Goal: Communication & Community: Answer question/provide support

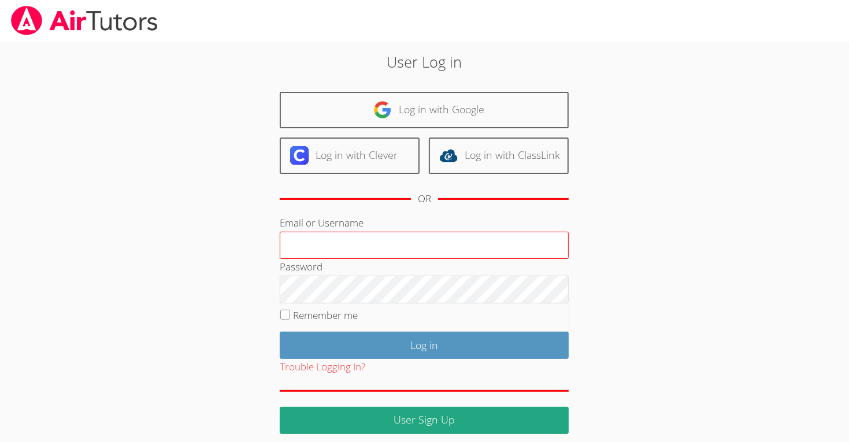
click at [453, 243] on input "Email or Username" at bounding box center [424, 246] width 289 height 28
type input "m.chamizo1@lodiusd.org"
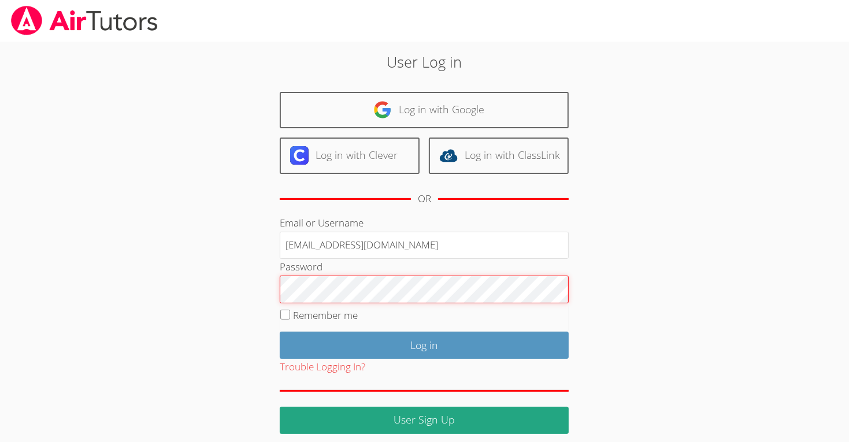
click at [280, 332] on input "Log in" at bounding box center [424, 345] width 289 height 27
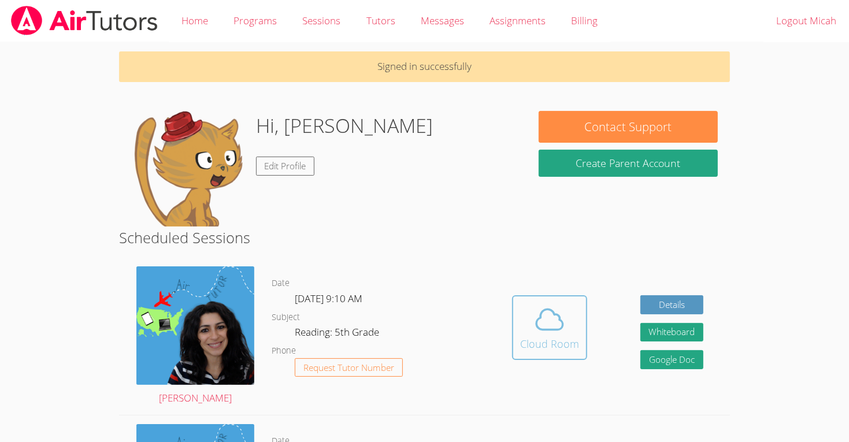
click at [559, 328] on icon at bounding box center [549, 320] width 27 height 20
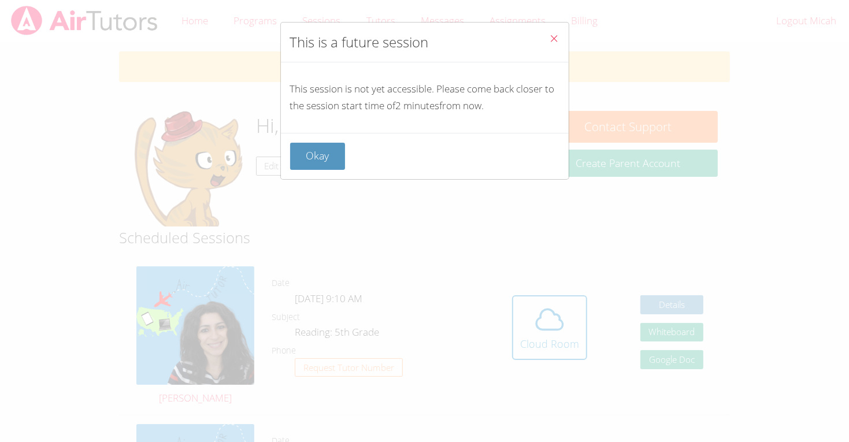
drag, startPoint x: 300, startPoint y: 144, endPoint x: 304, endPoint y: 151, distance: 7.2
click at [302, 147] on button "Okay" at bounding box center [317, 156] width 55 height 27
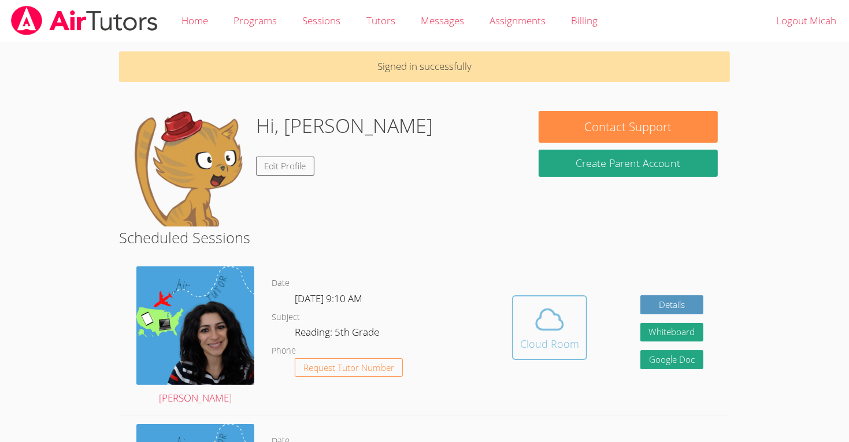
click at [556, 326] on icon at bounding box center [549, 319] width 32 height 32
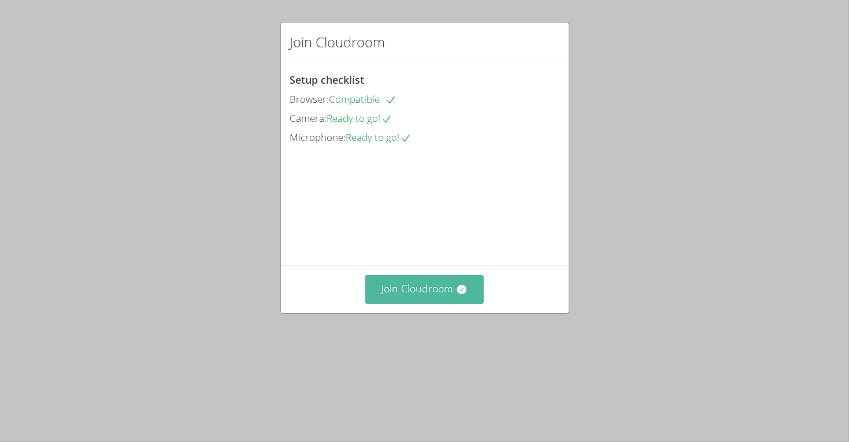
click at [413, 303] on button "Join Cloudroom" at bounding box center [424, 289] width 118 height 28
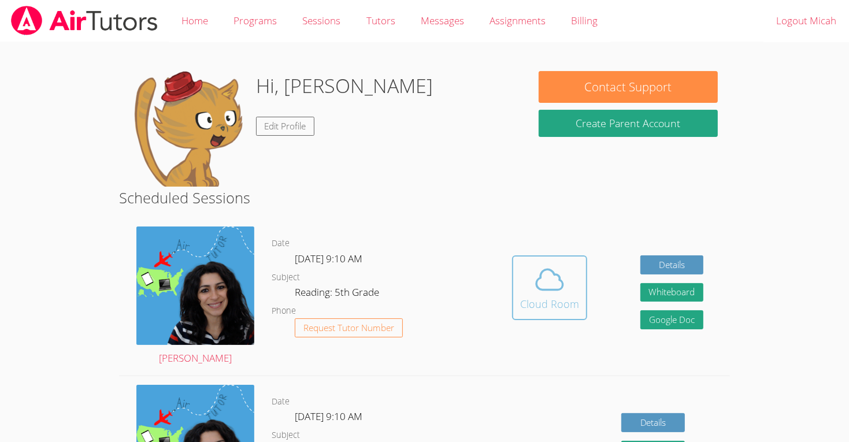
click at [542, 294] on icon at bounding box center [549, 280] width 32 height 32
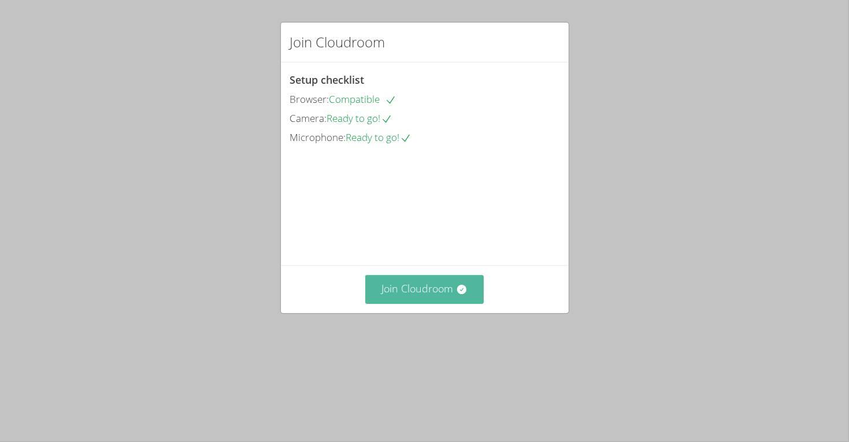
click at [461, 294] on icon at bounding box center [461, 289] width 9 height 9
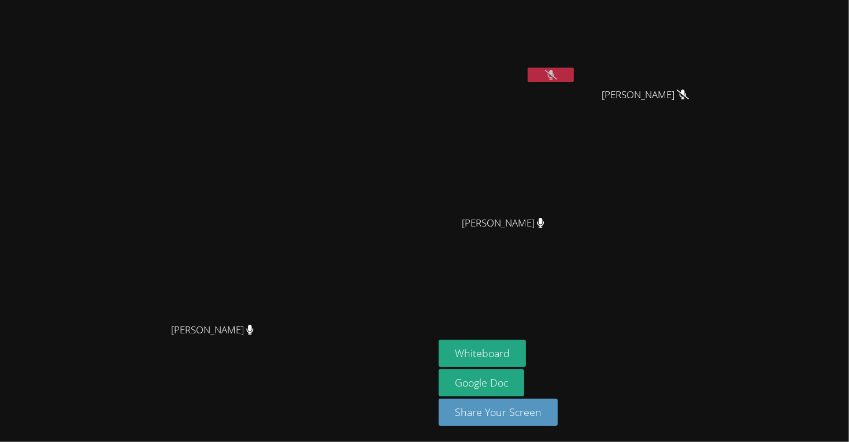
click at [557, 73] on icon at bounding box center [551, 75] width 12 height 10
click at [554, 75] on icon at bounding box center [550, 75] width 7 height 10
drag, startPoint x: 675, startPoint y: 74, endPoint x: 684, endPoint y: 56, distance: 19.9
click at [574, 68] on button at bounding box center [551, 75] width 46 height 14
click at [574, 72] on button at bounding box center [551, 75] width 46 height 14
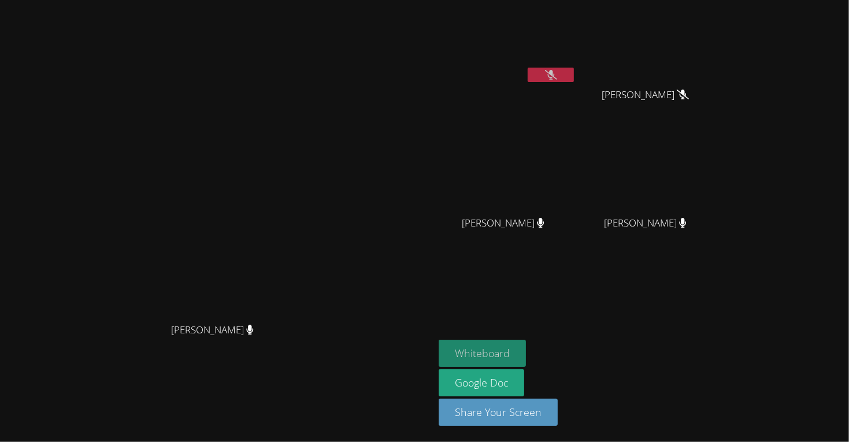
click at [526, 355] on button "Whiteboard" at bounding box center [482, 353] width 87 height 27
click at [574, 68] on button at bounding box center [551, 75] width 46 height 14
click at [574, 69] on button at bounding box center [551, 75] width 46 height 14
click at [557, 74] on icon at bounding box center [551, 75] width 12 height 10
click at [554, 74] on icon at bounding box center [550, 75] width 7 height 10
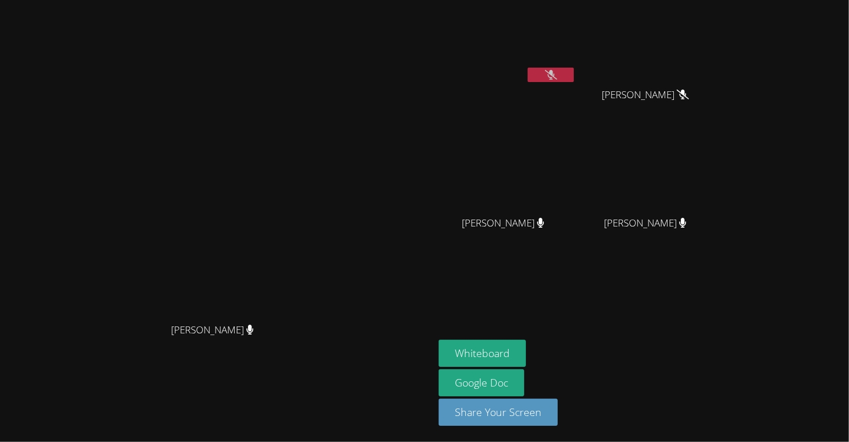
click at [574, 77] on button at bounding box center [551, 75] width 46 height 14
click at [555, 76] on icon at bounding box center [551, 75] width 8 height 10
click at [557, 74] on icon at bounding box center [551, 75] width 12 height 10
click at [574, 69] on button at bounding box center [551, 75] width 46 height 14
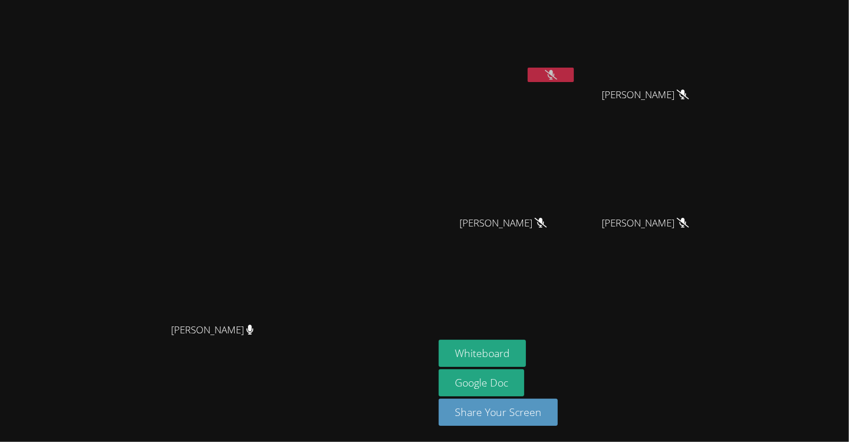
click at [574, 69] on button at bounding box center [551, 75] width 46 height 14
click at [557, 76] on icon at bounding box center [551, 75] width 12 height 10
click at [554, 73] on icon at bounding box center [550, 75] width 7 height 10
click at [576, 64] on video at bounding box center [508, 43] width 138 height 77
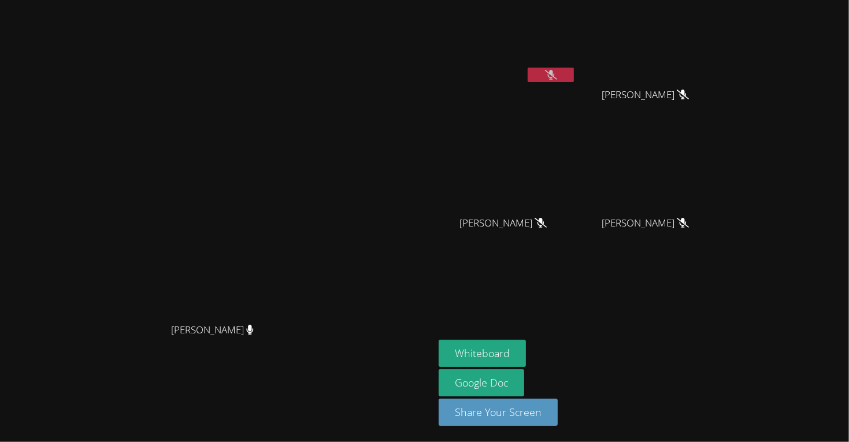
click at [557, 72] on icon at bounding box center [551, 75] width 12 height 10
click at [554, 72] on icon at bounding box center [550, 75] width 7 height 10
click at [557, 75] on icon at bounding box center [551, 75] width 12 height 10
click at [574, 81] on button at bounding box center [551, 75] width 46 height 14
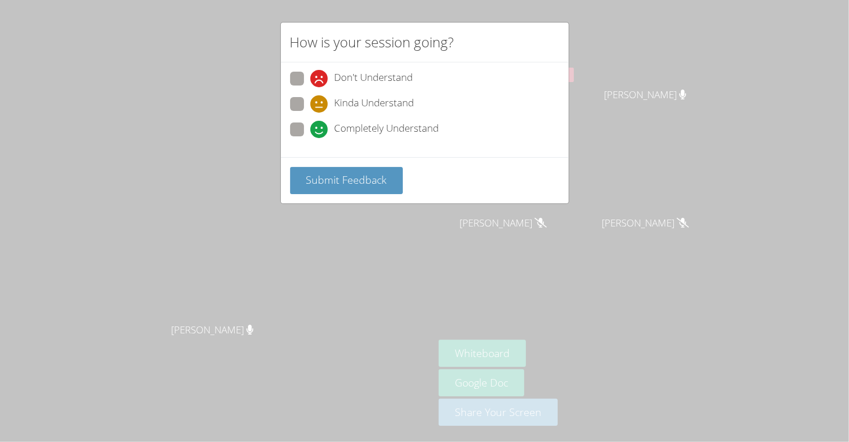
click at [369, 126] on span "Completely Understand" at bounding box center [387, 129] width 105 height 17
click at [320, 126] on input "Completely Understand" at bounding box center [315, 128] width 10 height 10
radio input "true"
drag, startPoint x: 358, startPoint y: 164, endPoint x: 358, endPoint y: 172, distance: 8.7
click at [358, 170] on div "Submit Feedback" at bounding box center [425, 180] width 288 height 46
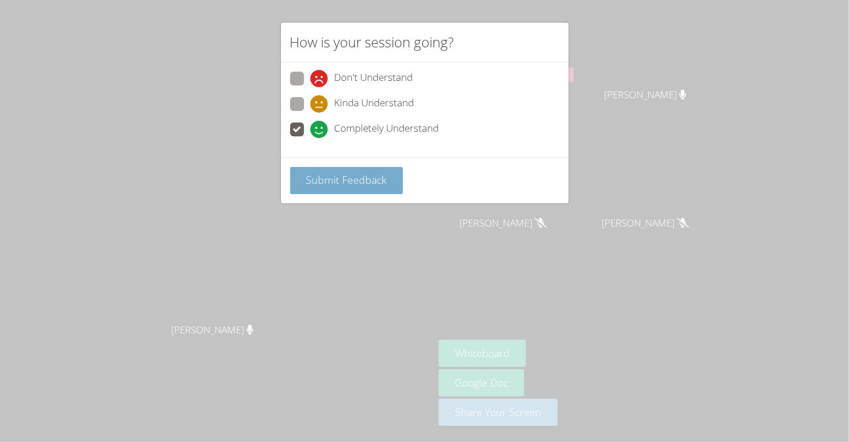
click at [354, 183] on span "Submit Feedback" at bounding box center [346, 180] width 81 height 14
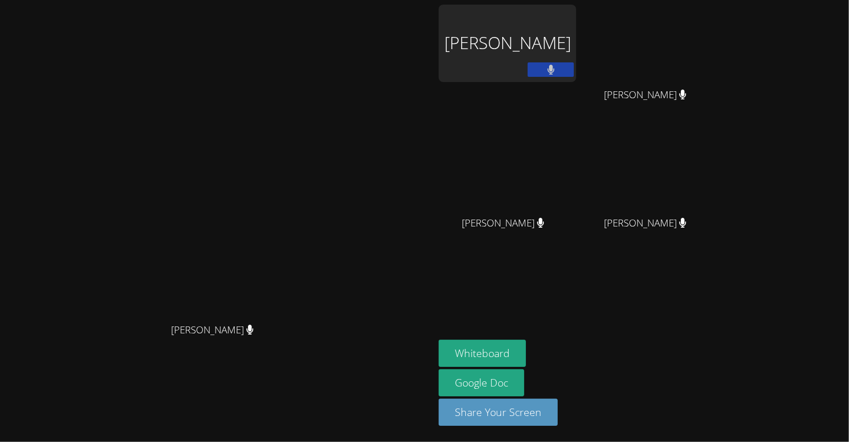
click at [574, 66] on button at bounding box center [551, 69] width 46 height 14
click at [574, 63] on button at bounding box center [551, 69] width 46 height 14
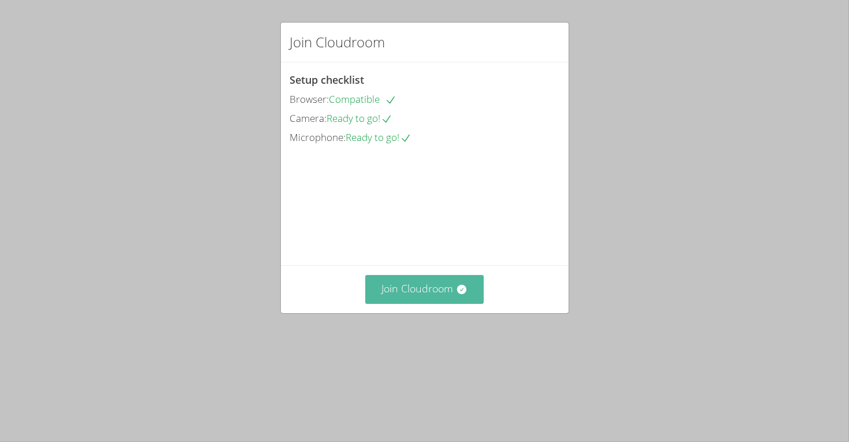
click at [424, 303] on button "Join Cloudroom" at bounding box center [424, 289] width 118 height 28
